Goal: Information Seeking & Learning: Learn about a topic

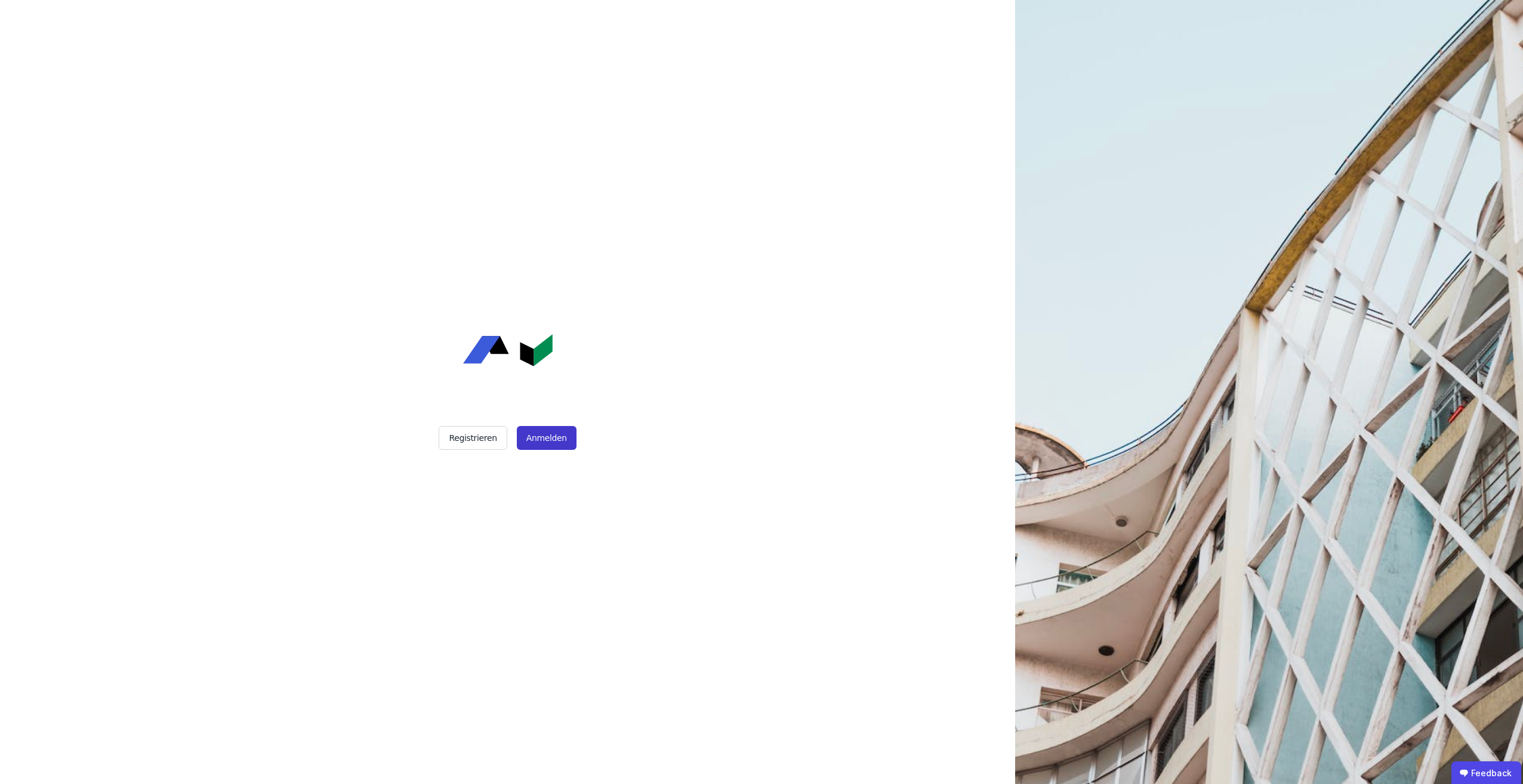
click at [546, 439] on button "Anmelden" at bounding box center [547, 438] width 60 height 24
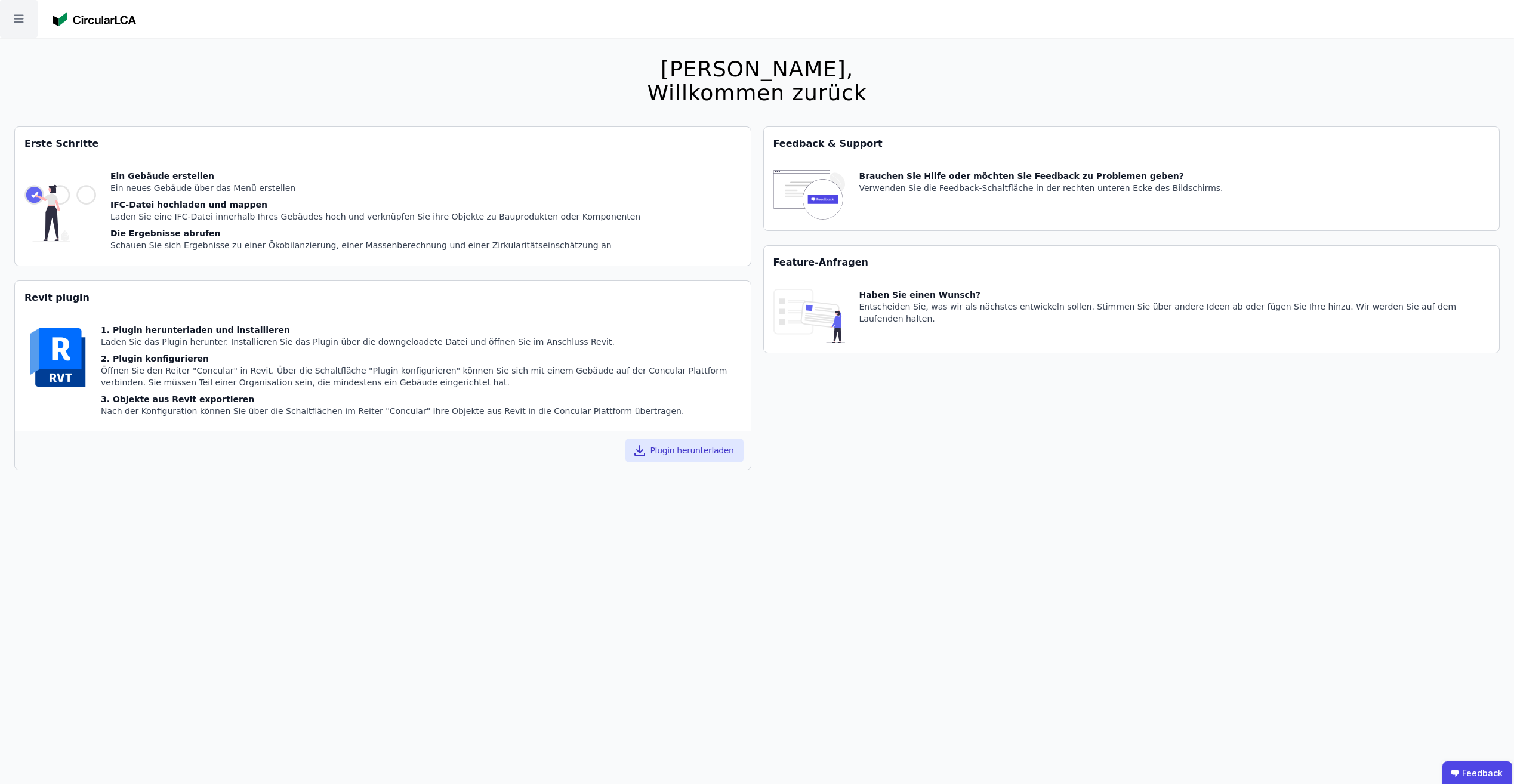
click at [23, 22] on icon at bounding box center [18, 19] width 10 height 8
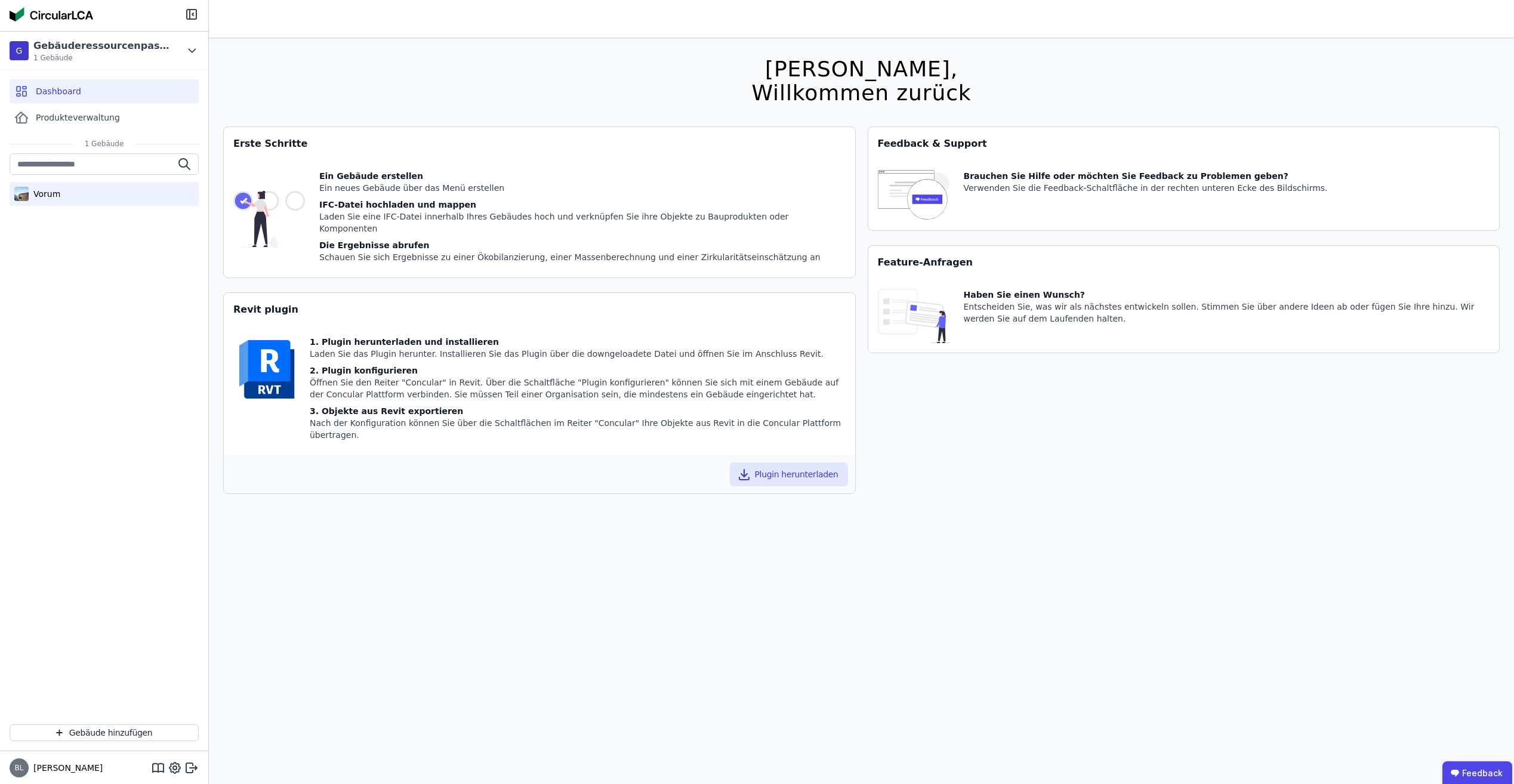
click at [65, 197] on div "Vorum" at bounding box center [104, 194] width 189 height 24
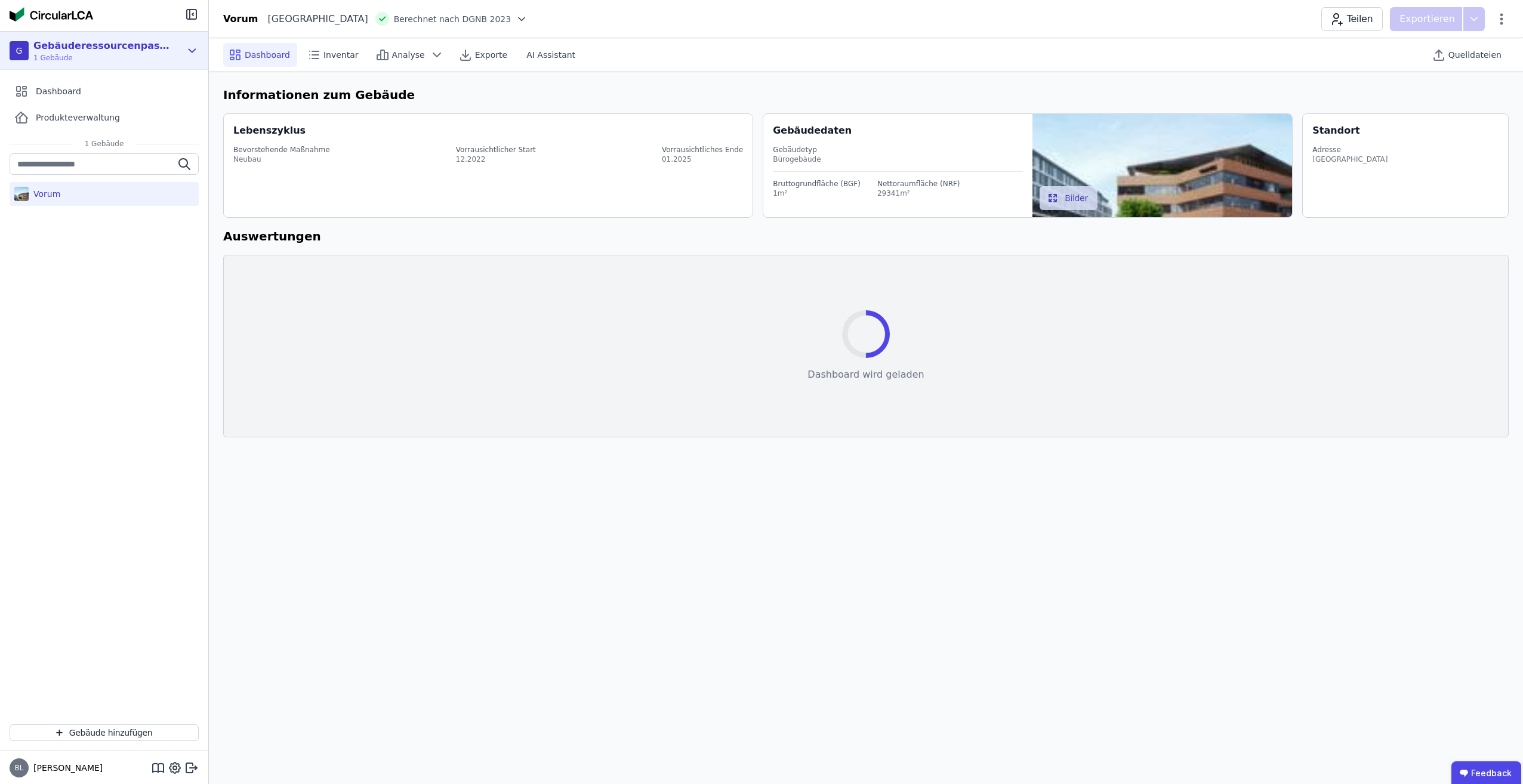
click at [185, 55] on div "G Gebäuderessourcenpass Demo 1 Gebäude" at bounding box center [104, 51] width 208 height 38
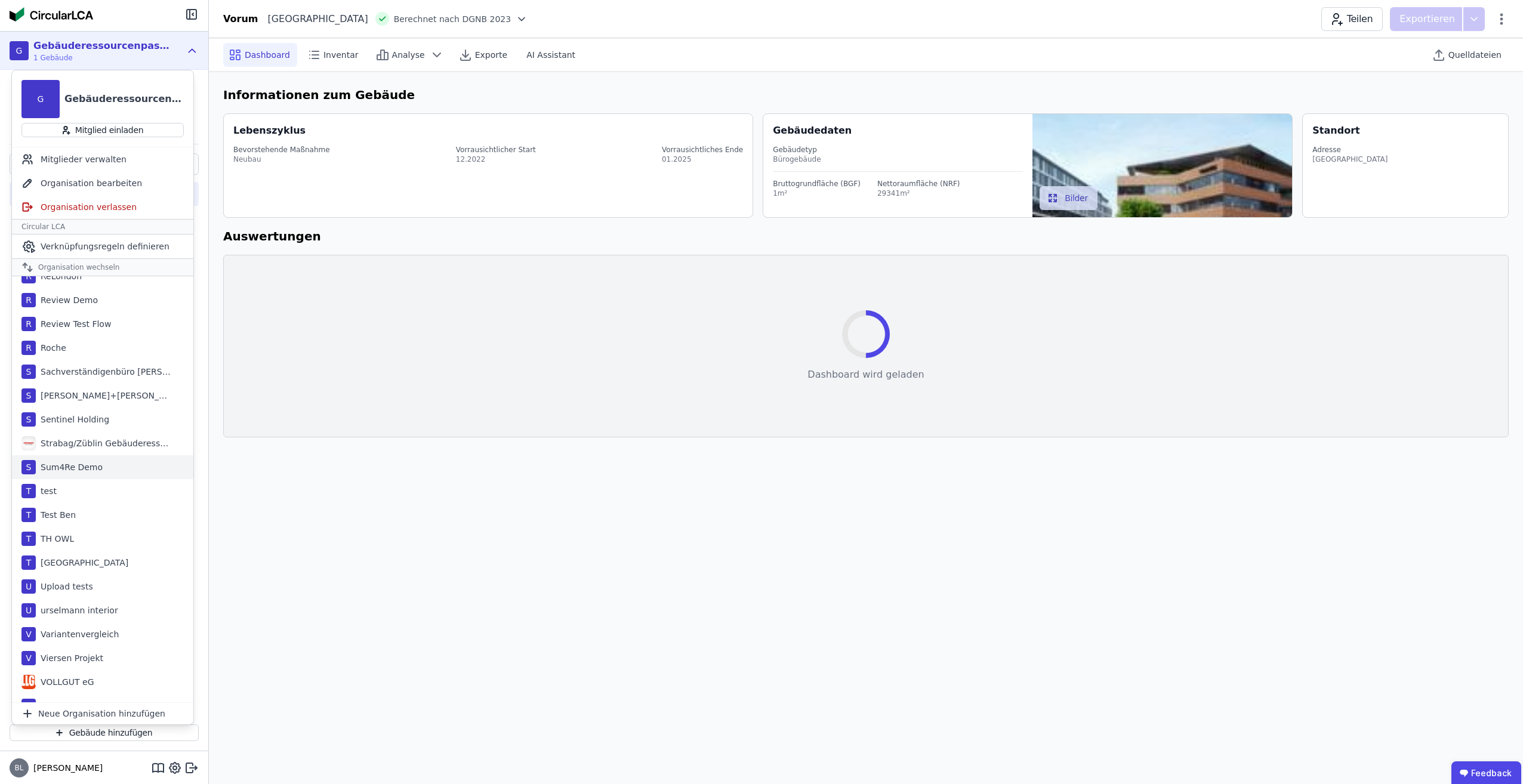
scroll to position [934, 0]
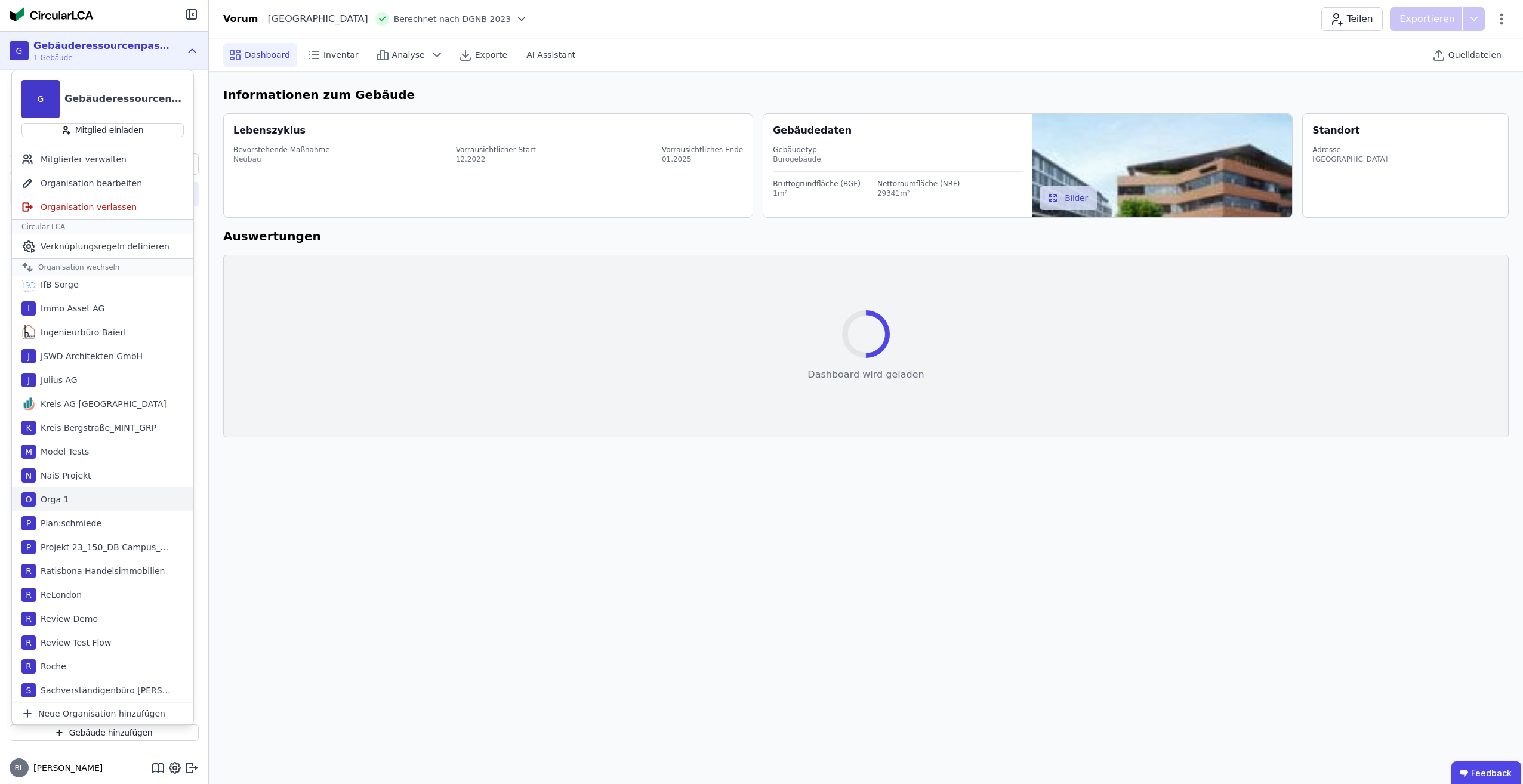
click at [96, 496] on div "O Orga 1" at bounding box center [103, 499] width 182 height 24
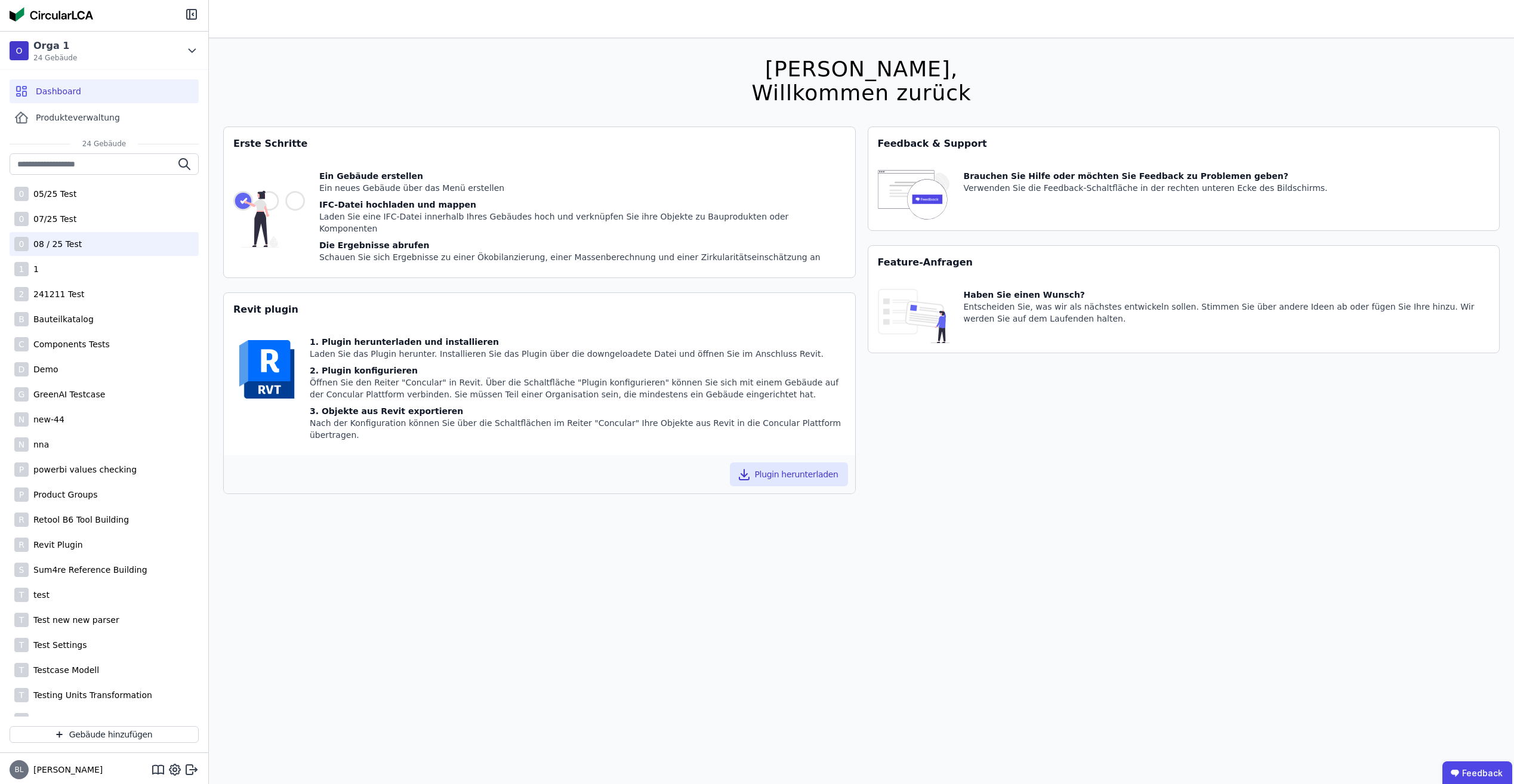
click at [90, 240] on div "0 08 / 25 Test" at bounding box center [104, 243] width 189 height 24
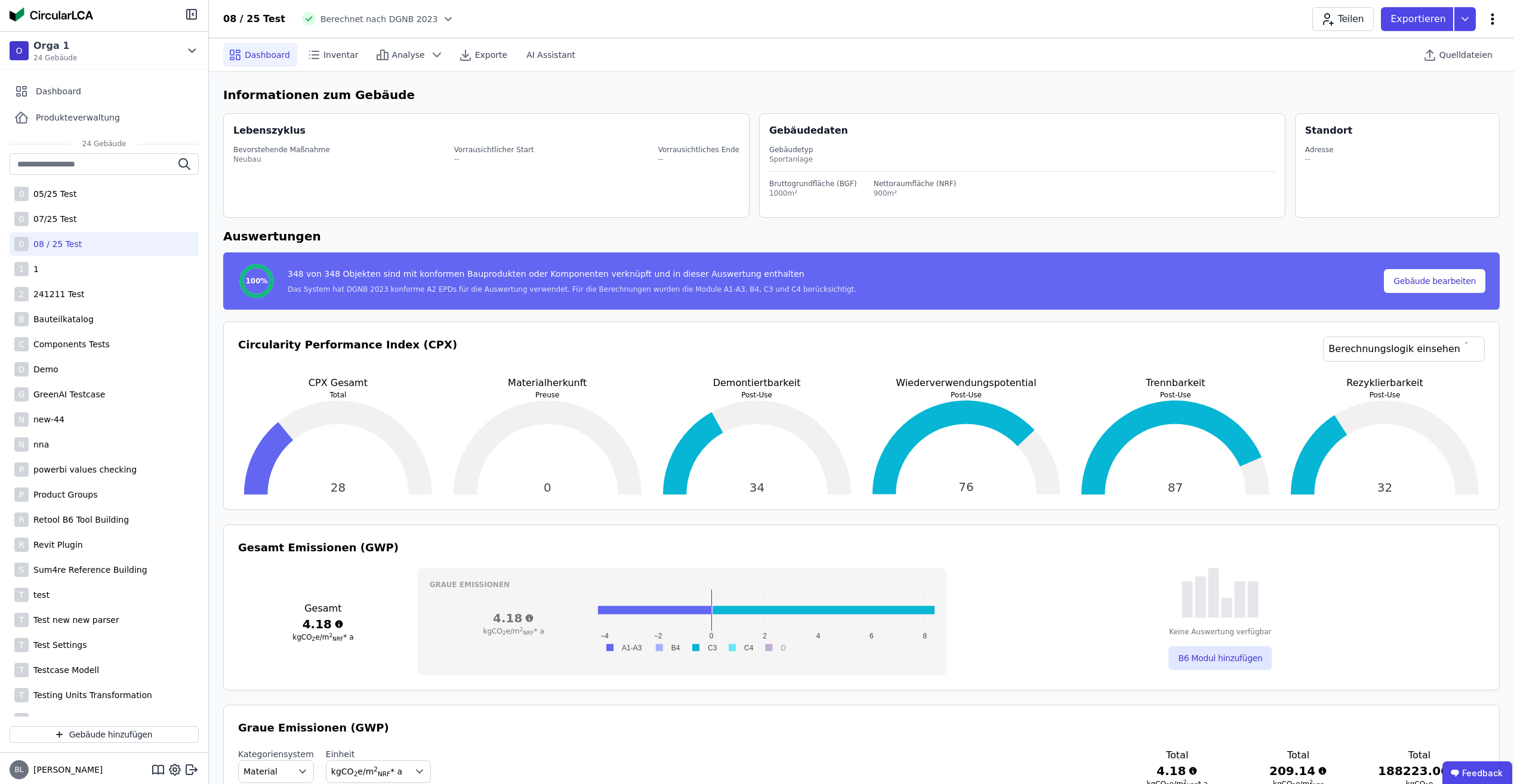
click at [1494, 17] on icon at bounding box center [1492, 19] width 14 height 14
click at [1440, 118] on span "Emissionen aus Betrieb" at bounding box center [1441, 129] width 96 height 24
